Goal: Check status

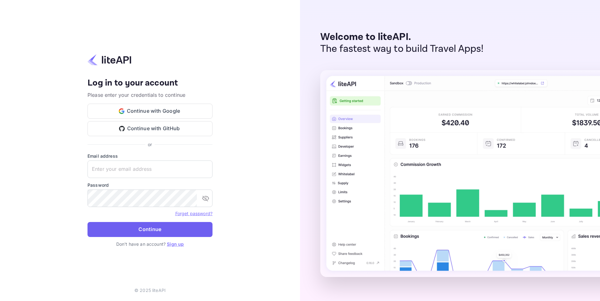
type input "adminpassword_support@yandex-team.ru"
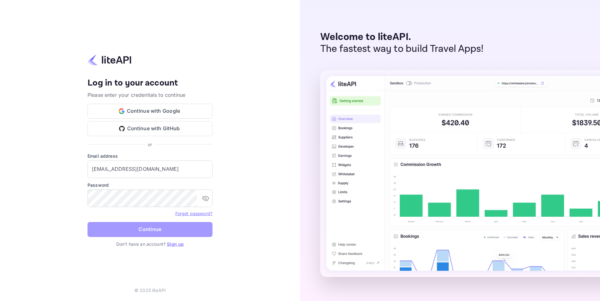
click at [147, 232] on button "Continue" at bounding box center [150, 229] width 125 height 15
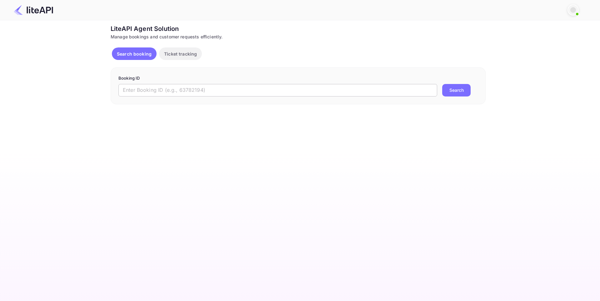
click at [141, 89] on input "text" at bounding box center [278, 90] width 319 height 13
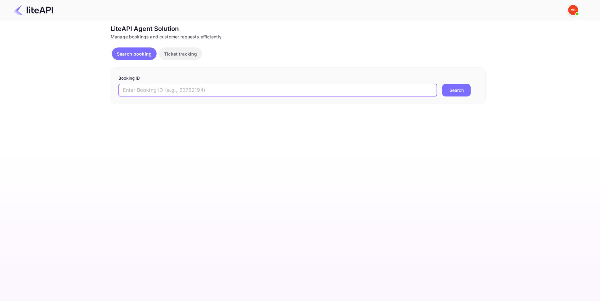
paste input "9020842"
type input "9020842"
click at [456, 91] on button "Search" at bounding box center [457, 90] width 28 height 13
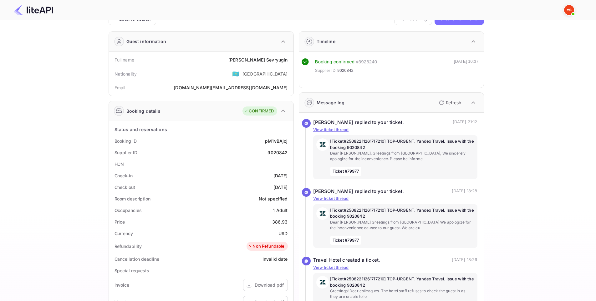
scroll to position [31, 0]
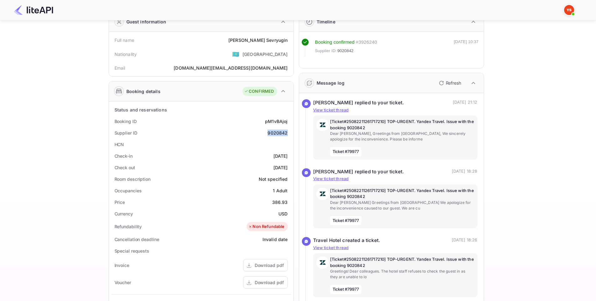
drag, startPoint x: 263, startPoint y: 131, endPoint x: 290, endPoint y: 131, distance: 27.5
click at [290, 131] on div "Supplier ID 9020842" at bounding box center [201, 133] width 180 height 12
copy div "9020842"
drag, startPoint x: 264, startPoint y: 119, endPoint x: 291, endPoint y: 121, distance: 27.0
click at [291, 121] on div "Booking ID pM1vBAjoj" at bounding box center [201, 122] width 180 height 12
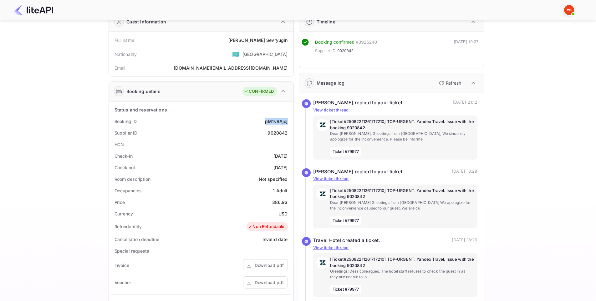
copy div "pM1vBAjoj"
drag, startPoint x: 268, startPoint y: 132, endPoint x: 289, endPoint y: 132, distance: 21.0
click at [289, 132] on div "Supplier ID 9020842" at bounding box center [201, 133] width 180 height 12
copy div "9020842"
click at [235, 154] on div "Check-in [DATE]" at bounding box center [201, 156] width 180 height 12
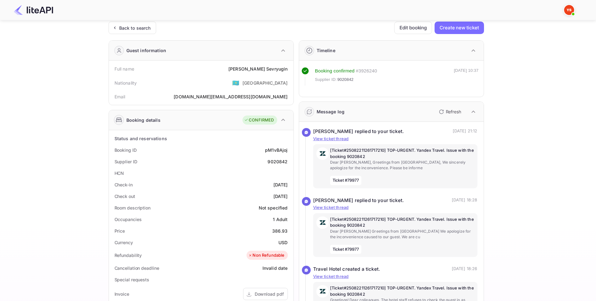
scroll to position [0, 0]
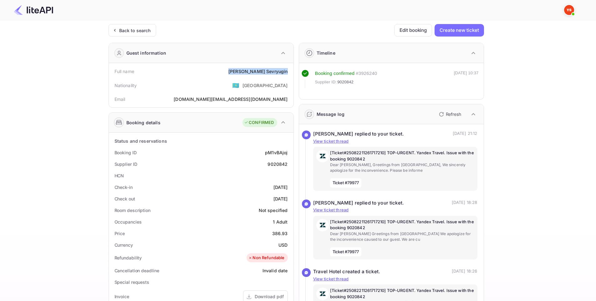
drag, startPoint x: 247, startPoint y: 69, endPoint x: 289, endPoint y: 73, distance: 42.1
click at [289, 73] on div "Full name [PERSON_NAME]" at bounding box center [201, 72] width 180 height 12
copy div "[PERSON_NAME]"
drag, startPoint x: 266, startPoint y: 187, endPoint x: 289, endPoint y: 185, distance: 22.3
click at [289, 185] on div "Check-in [DATE]" at bounding box center [201, 188] width 180 height 12
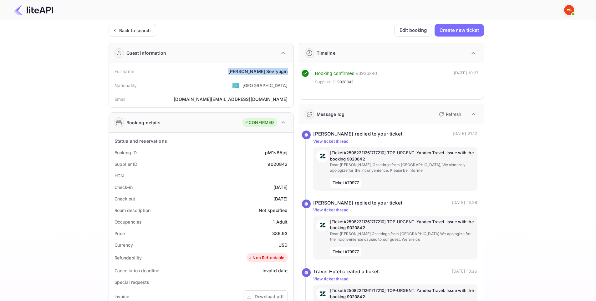
copy div "[DATE]"
drag, startPoint x: 257, startPoint y: 196, endPoint x: 290, endPoint y: 195, distance: 32.2
click at [289, 196] on div "Check out [DATE]" at bounding box center [201, 199] width 180 height 12
copy div "[DATE]"
